Goal: Task Accomplishment & Management: Understand process/instructions

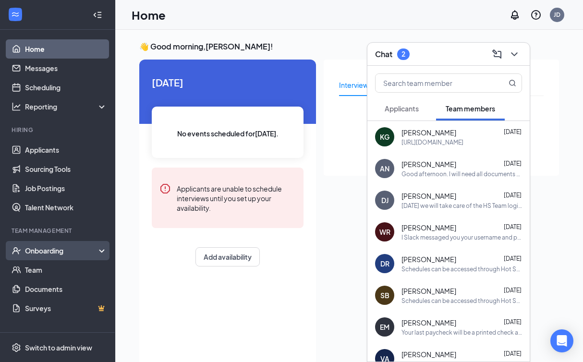
click at [63, 246] on div "Onboarding" at bounding box center [62, 251] width 74 height 10
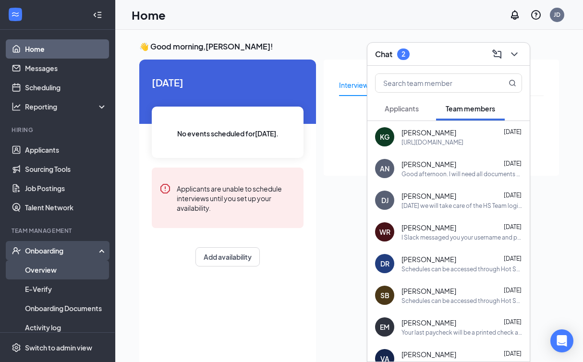
click at [61, 274] on link "Overview" at bounding box center [66, 269] width 82 height 19
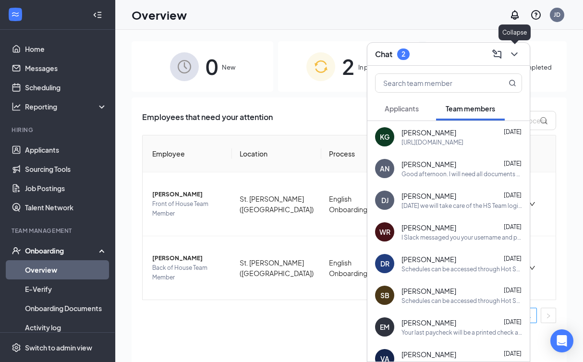
click at [512, 60] on button at bounding box center [514, 54] width 15 height 15
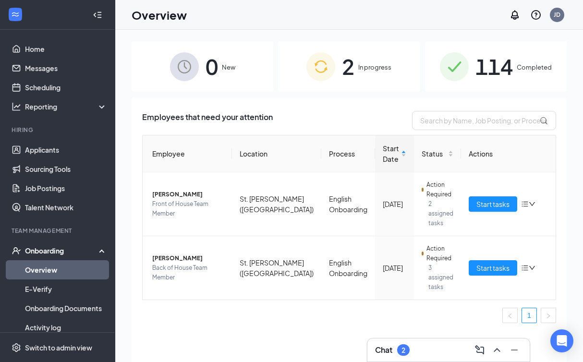
click at [352, 72] on span "2" at bounding box center [348, 66] width 12 height 33
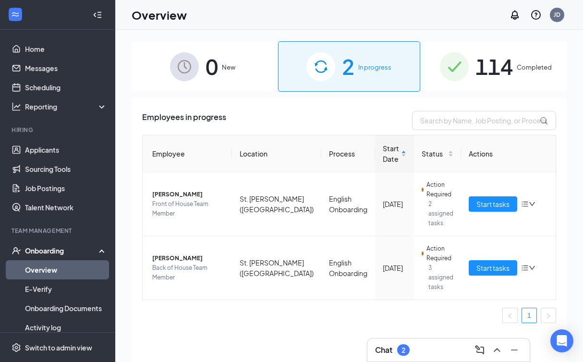
click at [498, 78] on span "114" at bounding box center [493, 66] width 37 height 33
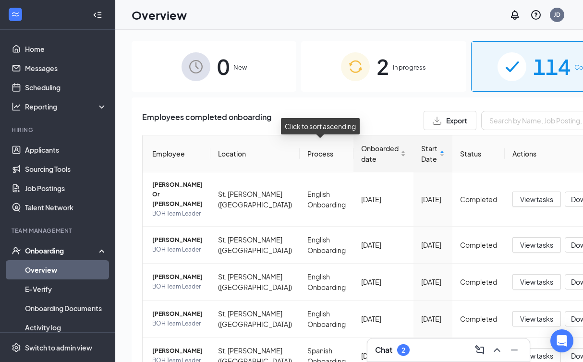
click at [361, 157] on div "Onboarded date" at bounding box center [383, 153] width 45 height 21
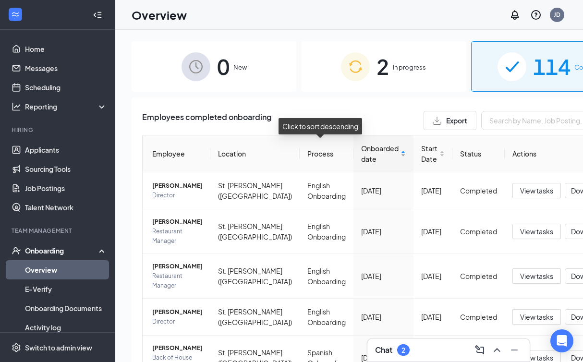
click at [361, 157] on div "Onboarded date" at bounding box center [383, 153] width 45 height 21
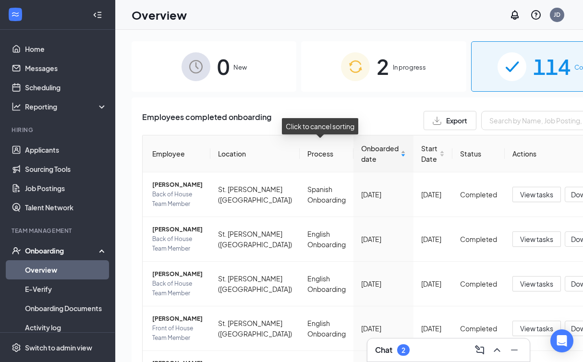
click at [361, 152] on div "Onboarded date" at bounding box center [383, 153] width 45 height 21
click at [361, 161] on div "Onboarded date" at bounding box center [383, 153] width 45 height 21
click at [361, 150] on div "Onboarded date" at bounding box center [383, 153] width 45 height 21
click at [361, 161] on div "Onboarded date" at bounding box center [383, 153] width 45 height 21
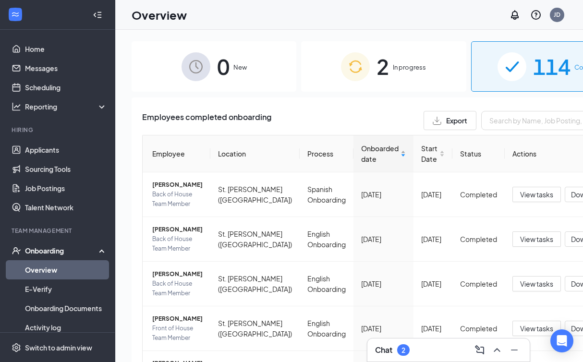
click at [361, 148] on span "Onboarded date" at bounding box center [379, 153] width 37 height 21
click at [361, 160] on div "Onboarded date" at bounding box center [383, 153] width 45 height 21
click at [361, 155] on div "Onboarded date" at bounding box center [383, 153] width 45 height 21
click at [361, 151] on div "Onboarded date" at bounding box center [383, 153] width 45 height 21
click at [421, 157] on div "Start Date" at bounding box center [433, 153] width 24 height 21
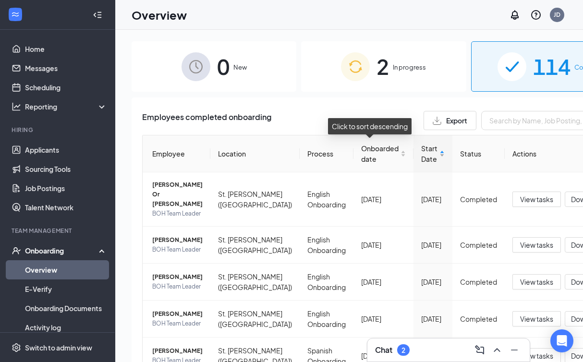
click at [421, 152] on div "Start Date" at bounding box center [433, 153] width 24 height 21
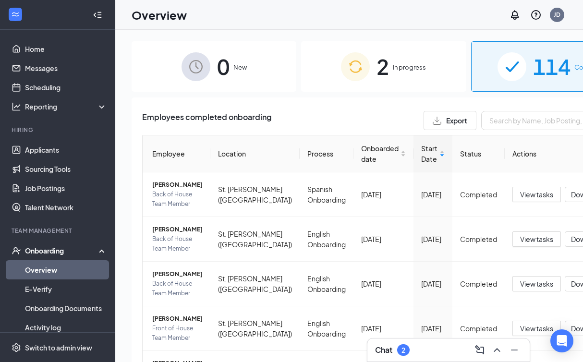
click at [377, 59] on div "2 In progress" at bounding box center [383, 66] width 165 height 50
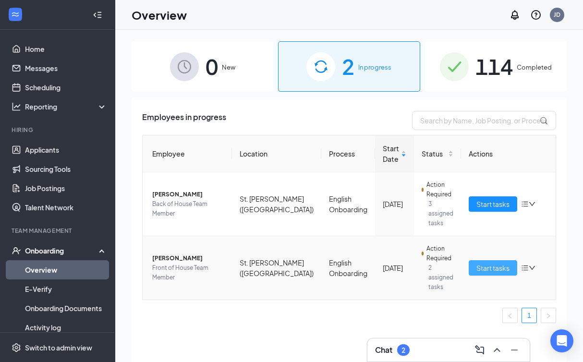
click at [476, 263] on span "Start tasks" at bounding box center [492, 268] width 33 height 11
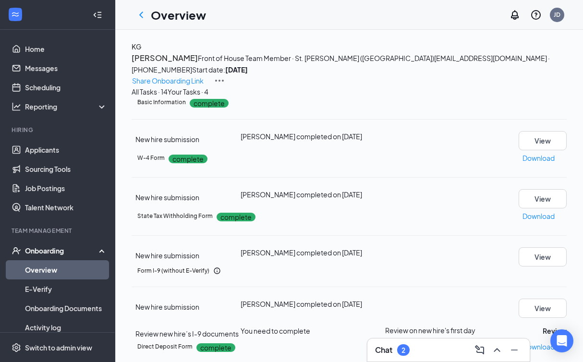
scroll to position [44, 0]
click at [208, 97] on button "Your Tasks · 4" at bounding box center [188, 91] width 41 height 11
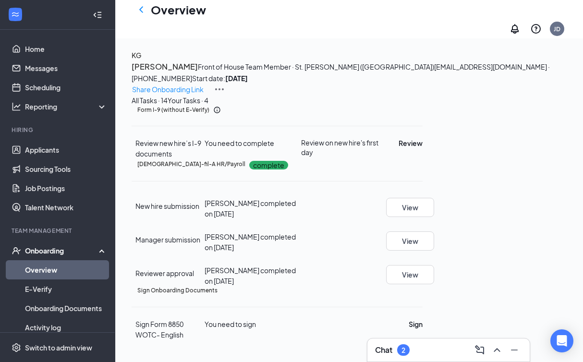
scroll to position [121, 0]
click at [423, 329] on button "Sign" at bounding box center [416, 324] width 14 height 11
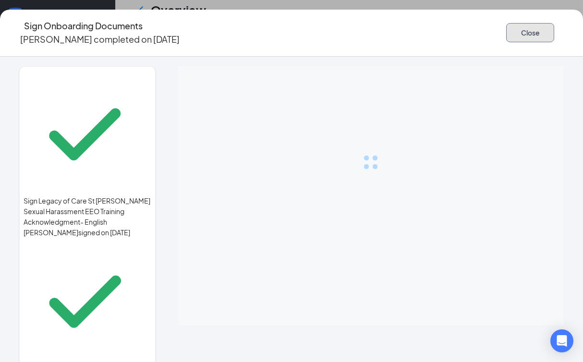
click at [506, 27] on button "Close" at bounding box center [530, 32] width 48 height 19
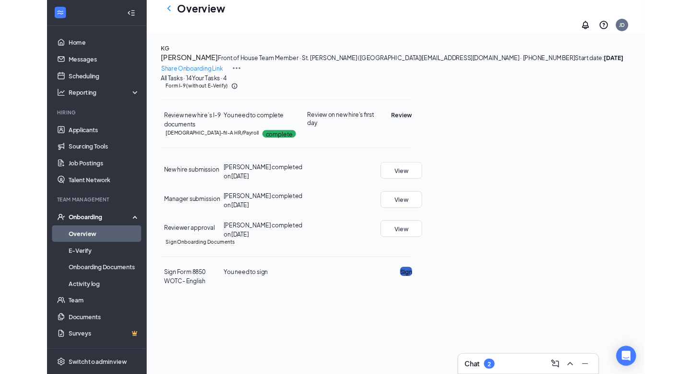
scroll to position [40, 0]
